Goal: Find specific page/section: Find specific page/section

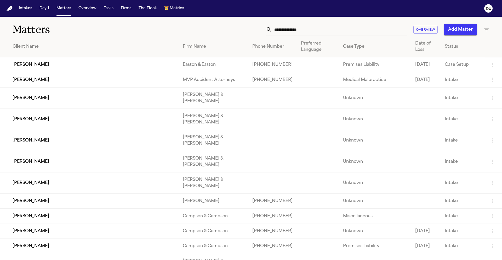
click at [302, 27] on input "text" at bounding box center [339, 30] width 135 height 12
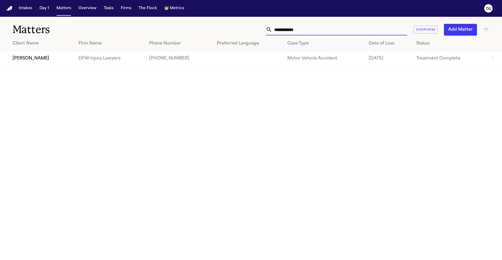
type input "**********"
click at [123, 66] on td "DFW Injury Lawyers" at bounding box center [109, 58] width 70 height 15
click at [74, 59] on td "DFW Injury Lawyers" at bounding box center [109, 58] width 70 height 15
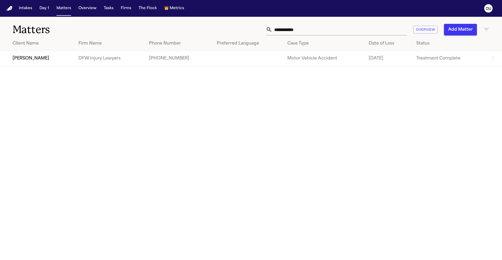
click at [35, 60] on td "[PERSON_NAME]" at bounding box center [37, 58] width 74 height 15
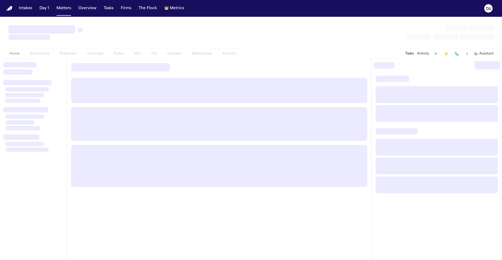
click at [35, 60] on div at bounding box center [33, 159] width 67 height 201
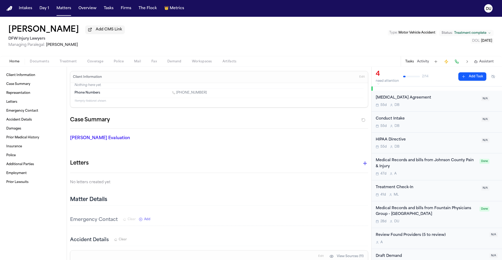
scroll to position [177, 0]
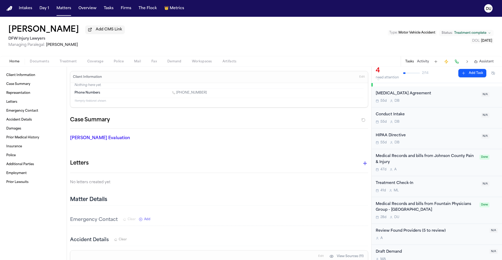
click at [420, 154] on div "Medical Records and bills from Johnson County Pain & Injury" at bounding box center [426, 159] width 101 height 12
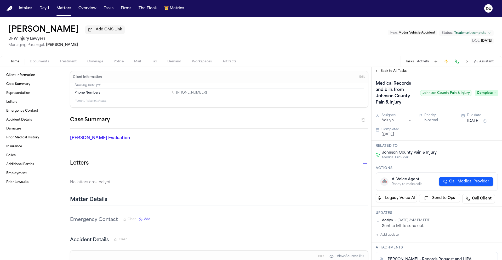
click at [389, 70] on span "Back to All Tasks" at bounding box center [394, 71] width 26 height 4
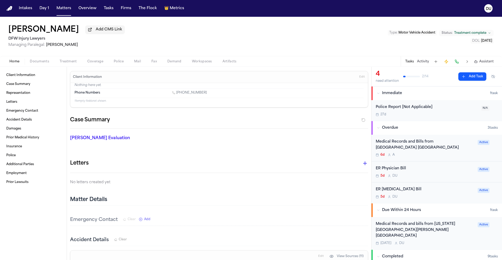
click at [419, 146] on div "Medical Records and Bills from [GEOGRAPHIC_DATA] [GEOGRAPHIC_DATA]" at bounding box center [425, 145] width 99 height 12
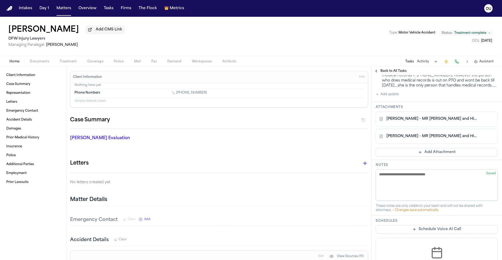
scroll to position [80, 0]
